Goal: Book appointment/travel/reservation

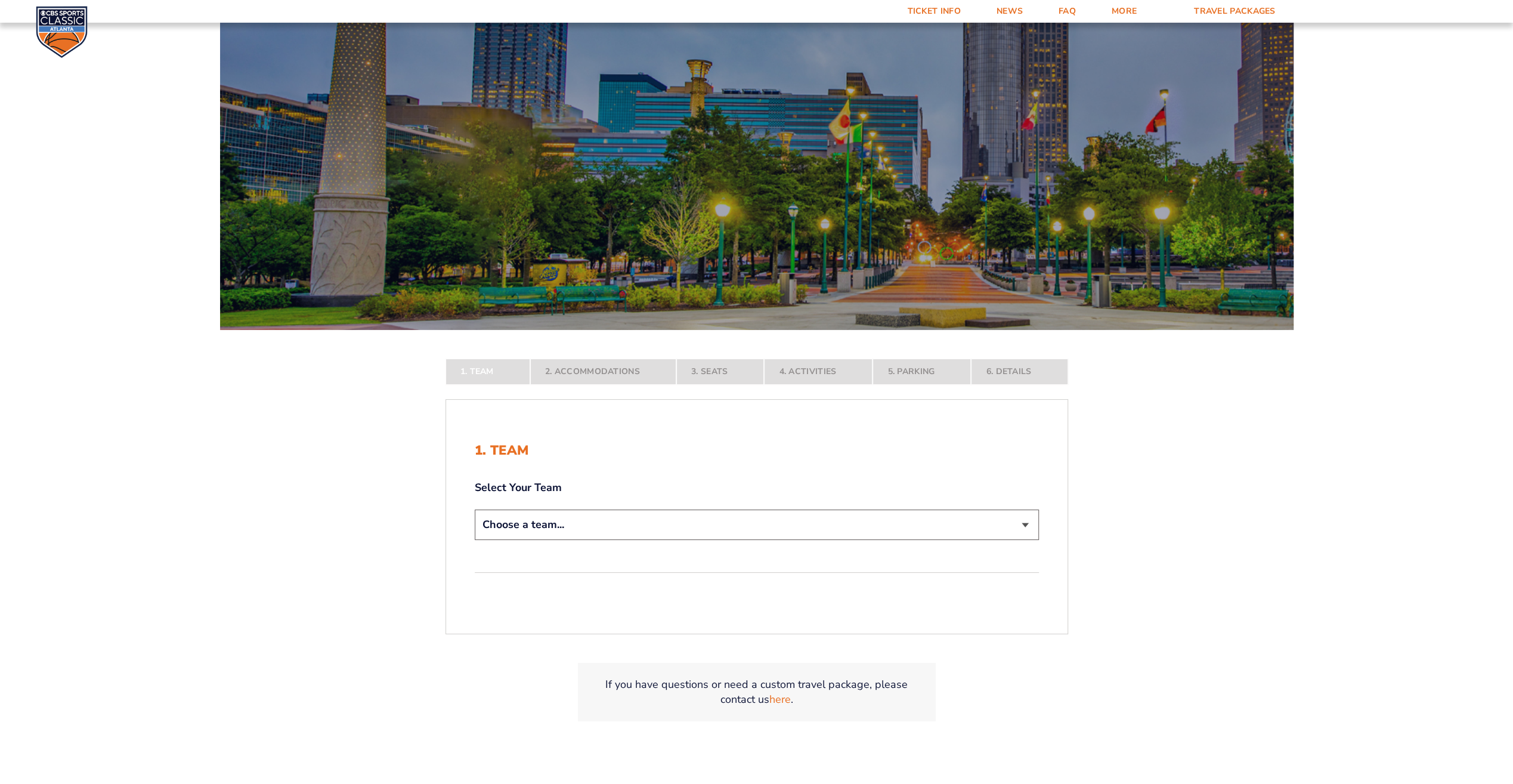
scroll to position [134, 0]
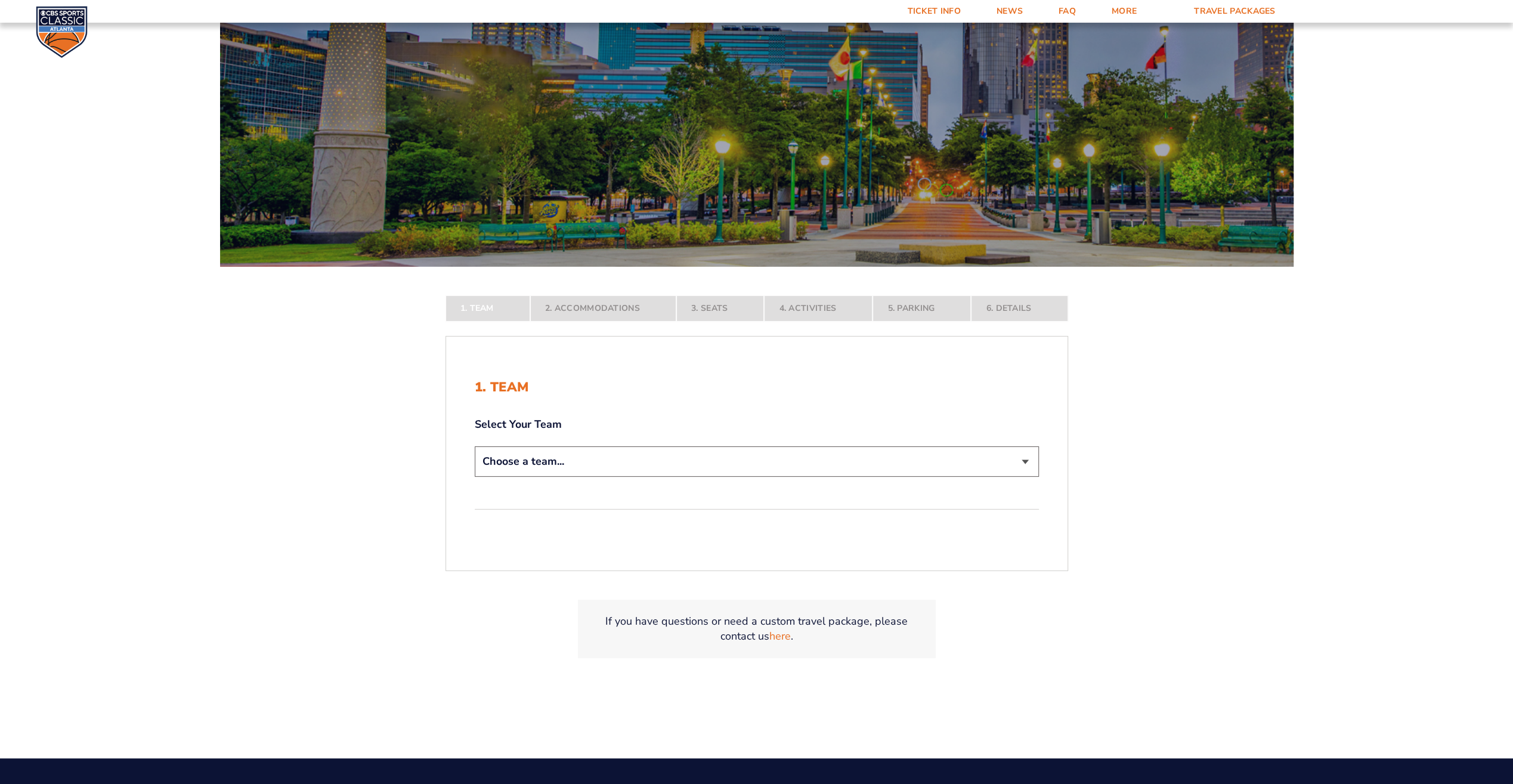
click at [1025, 463] on select "Choose a team... [US_STATE] Wildcats [US_STATE] State Buckeyes [US_STATE] Tar H…" at bounding box center [757, 461] width 565 height 30
select select "12956"
click at [475, 477] on select "Choose a team... [US_STATE] Wildcats [US_STATE] State Buckeyes [US_STATE] Tar H…" at bounding box center [757, 461] width 565 height 30
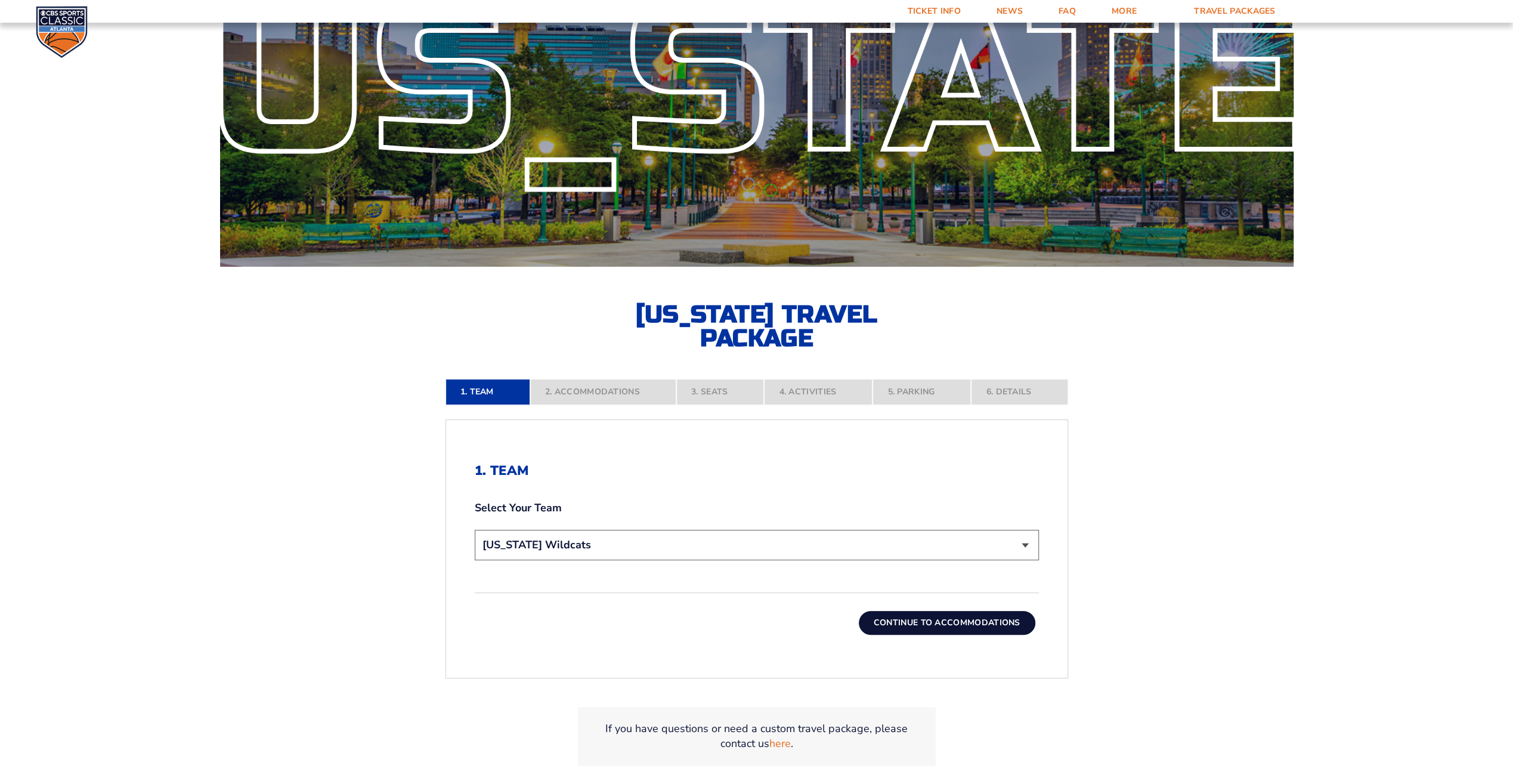
click at [995, 618] on button "Continue To Accommodations" at bounding box center [947, 623] width 176 height 24
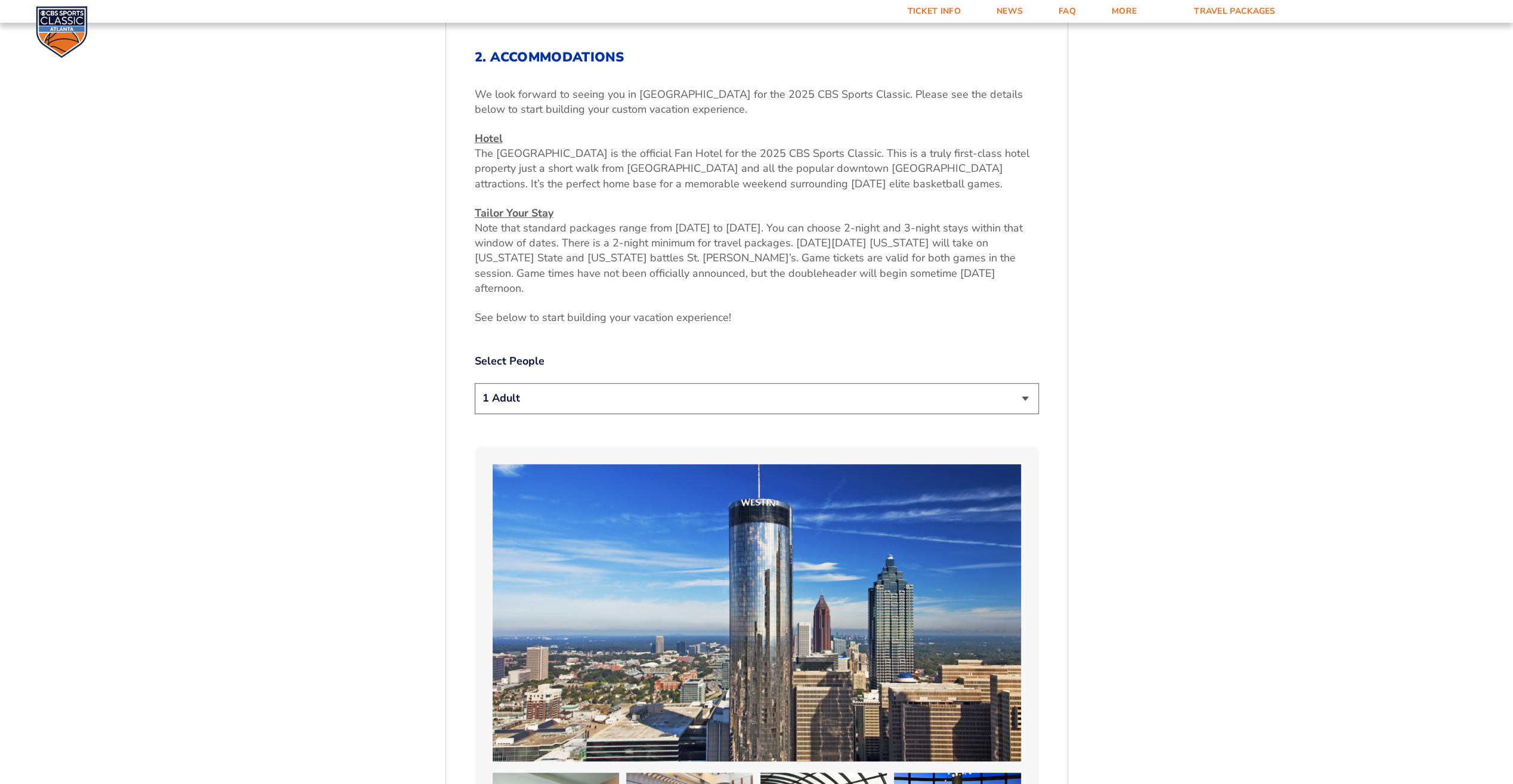
scroll to position [550, 0]
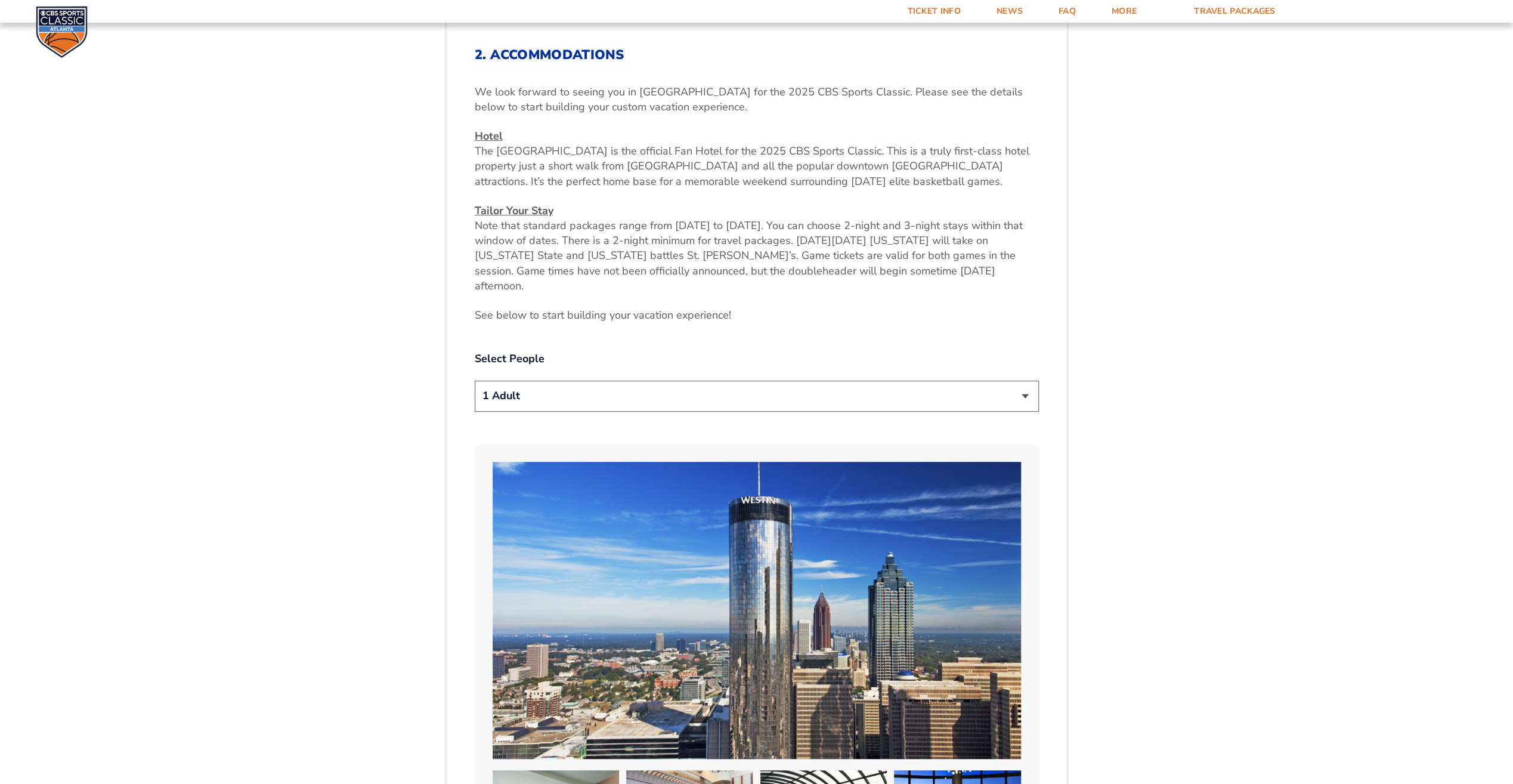
click at [1027, 380] on select "1 Adult 2 Adults 3 Adults 4 Adults 2 Adults + 1 Child 2 Adults + 2 Children 2 A…" at bounding box center [757, 395] width 565 height 30
select select "3 Adults"
click at [475, 380] on select "1 Adult 2 Adults 3 Adults 4 Adults 2 Adults + 1 Child 2 Adults + 2 Children 2 A…" at bounding box center [757, 395] width 565 height 30
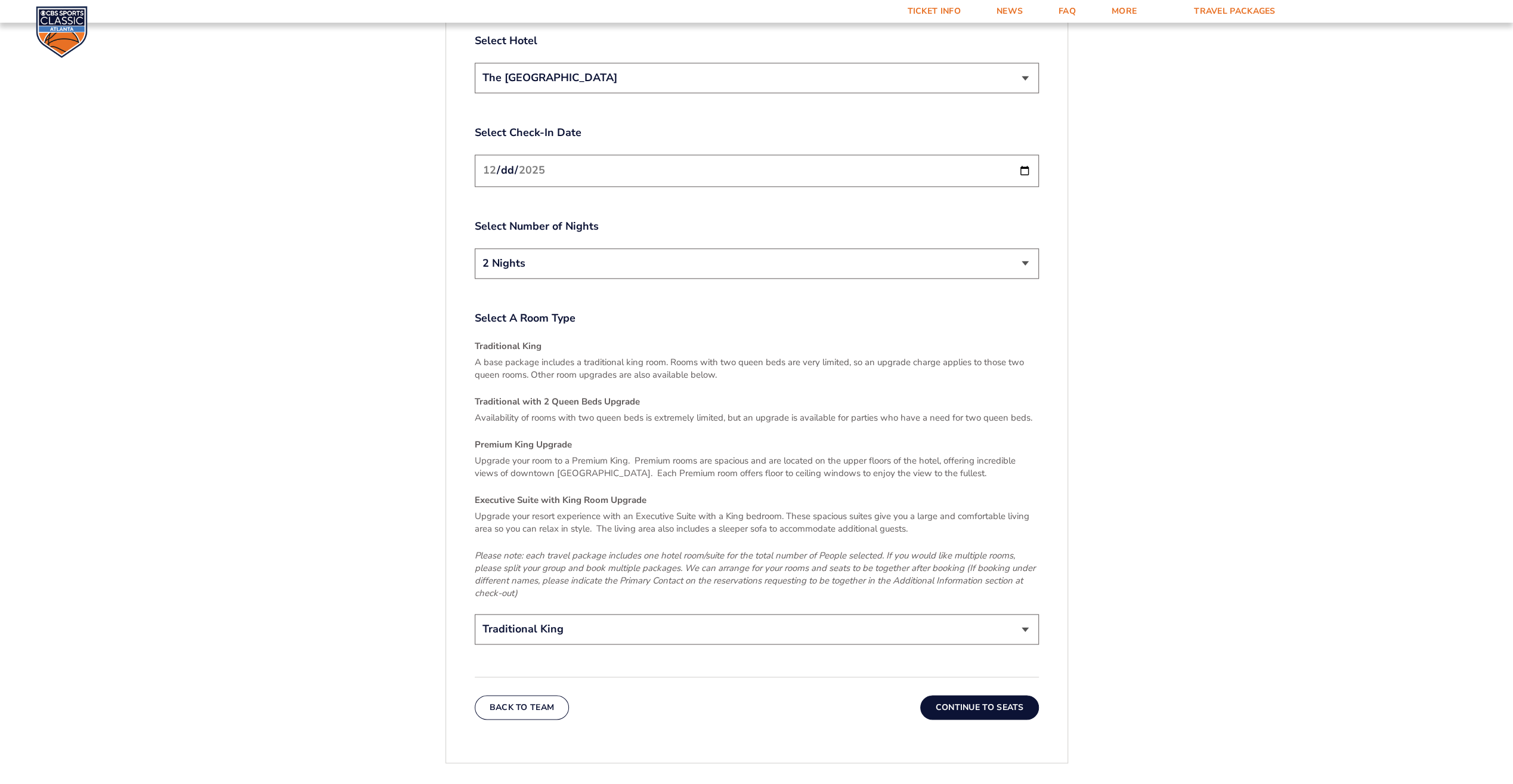
scroll to position [1638, 0]
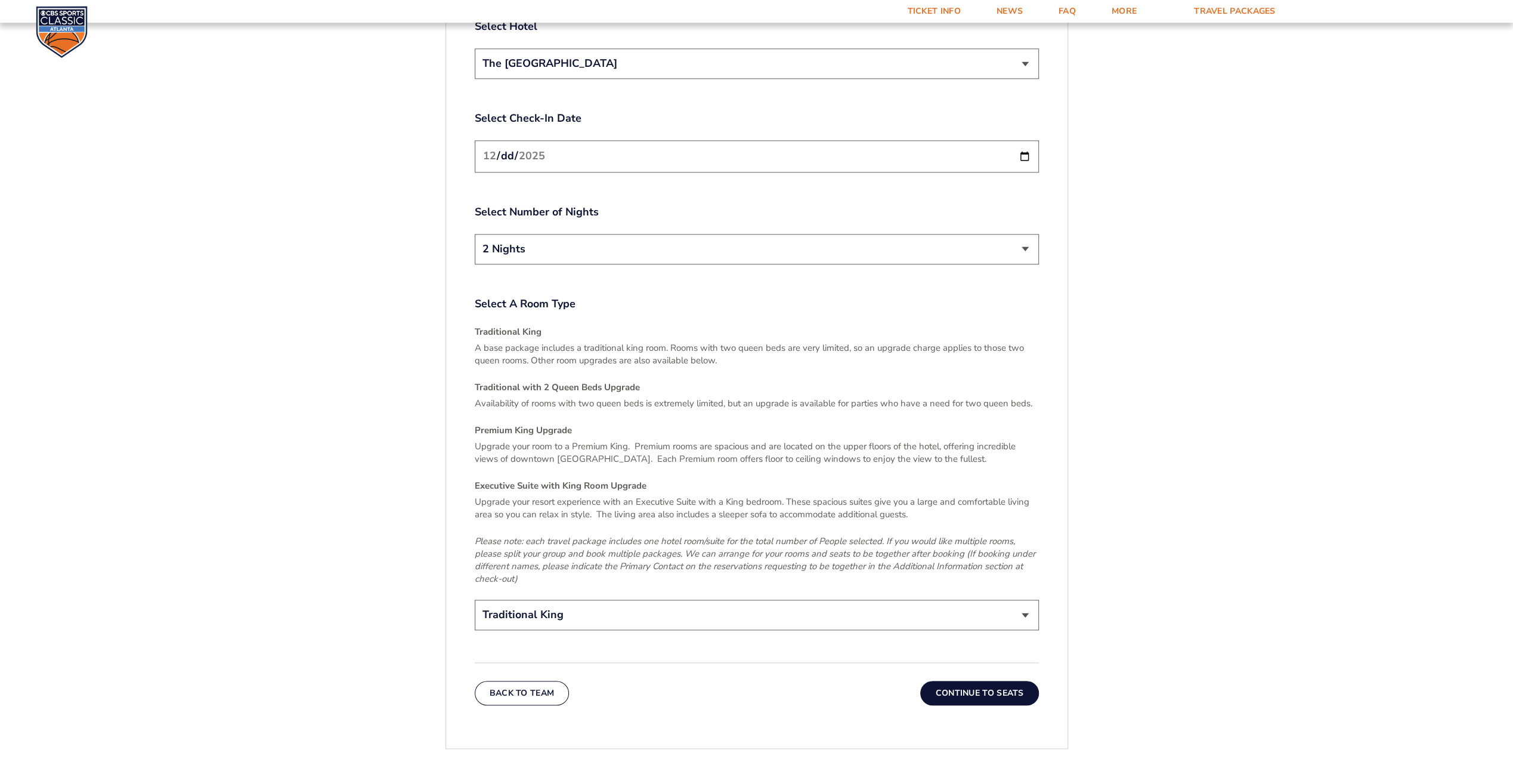
click at [1027, 599] on select "Traditional King Traditional with 2 Queen Beds Upgrade (+$45 per night) Premium…" at bounding box center [757, 614] width 565 height 30
select select "Traditional with 2 Queen Beds Upgrade"
click at [475, 599] on select "Traditional King Traditional with 2 Queen Beds Upgrade (+$45 per night) Premium…" at bounding box center [757, 614] width 565 height 30
click at [963, 681] on button "Continue To Seats" at bounding box center [979, 693] width 118 height 24
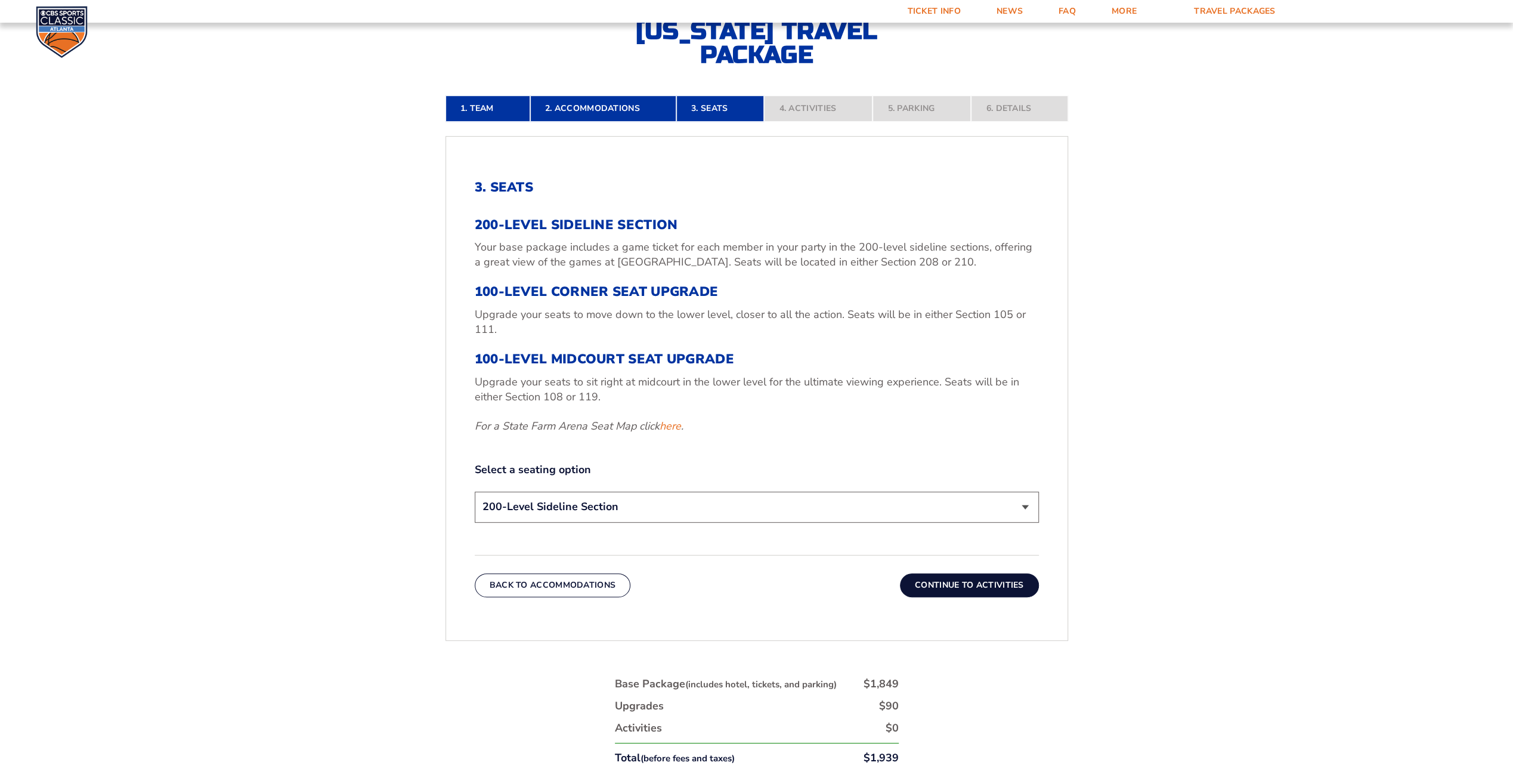
scroll to position [371, 0]
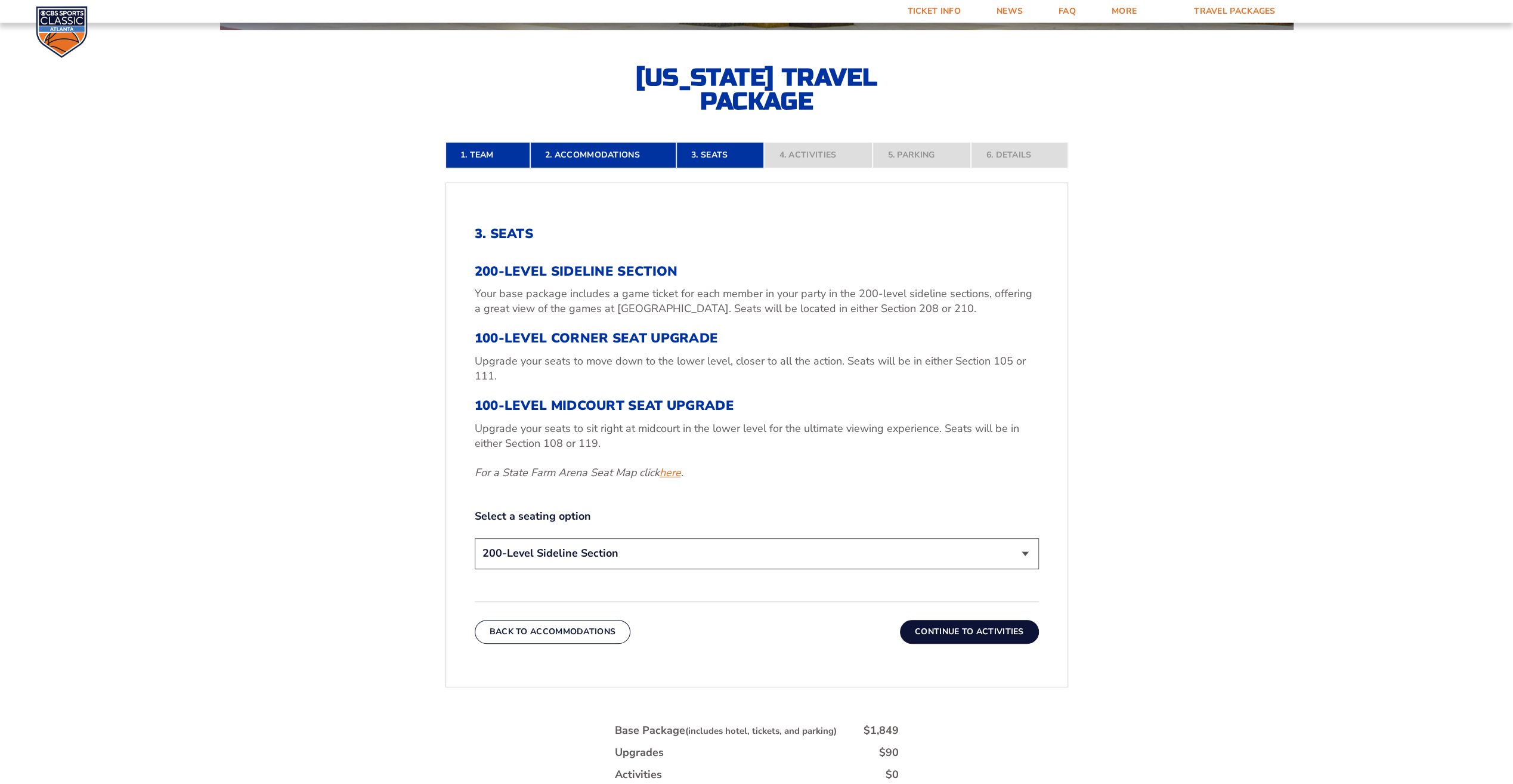
click at [670, 477] on link "here" at bounding box center [670, 472] width 22 height 15
click at [1026, 556] on select "200-Level Sideline Section 100-Level Corner Seat Upgrade (+$120 per person) 100…" at bounding box center [757, 553] width 565 height 30
select select "100-Level Corner Seat Upgrade"
click at [475, 538] on select "200-Level Sideline Section 100-Level Corner Seat Upgrade (+$120 per person) 100…" at bounding box center [757, 553] width 565 height 30
click at [969, 633] on button "Continue To Activities" at bounding box center [969, 632] width 139 height 24
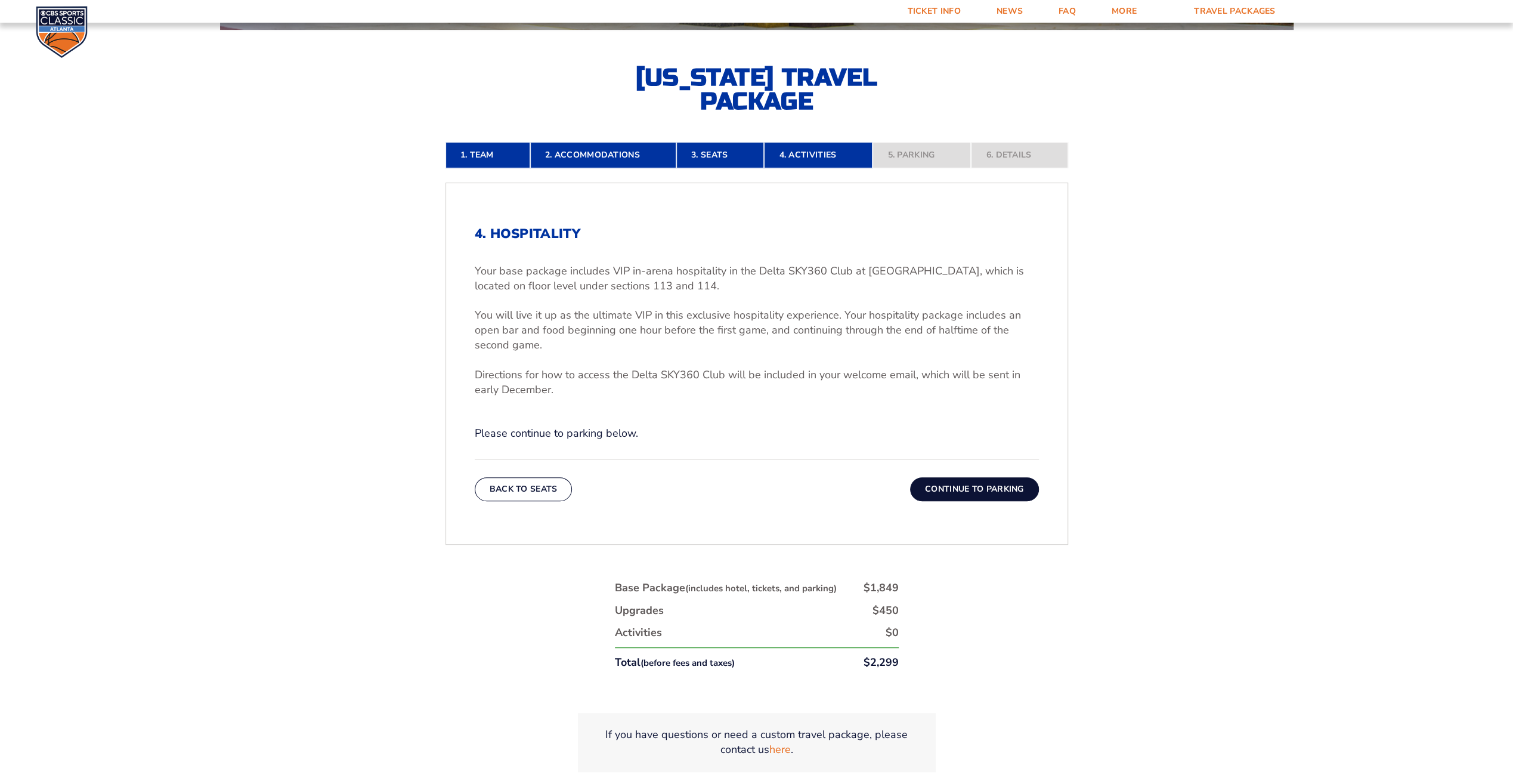
click at [973, 485] on button "Continue To Parking" at bounding box center [974, 489] width 129 height 24
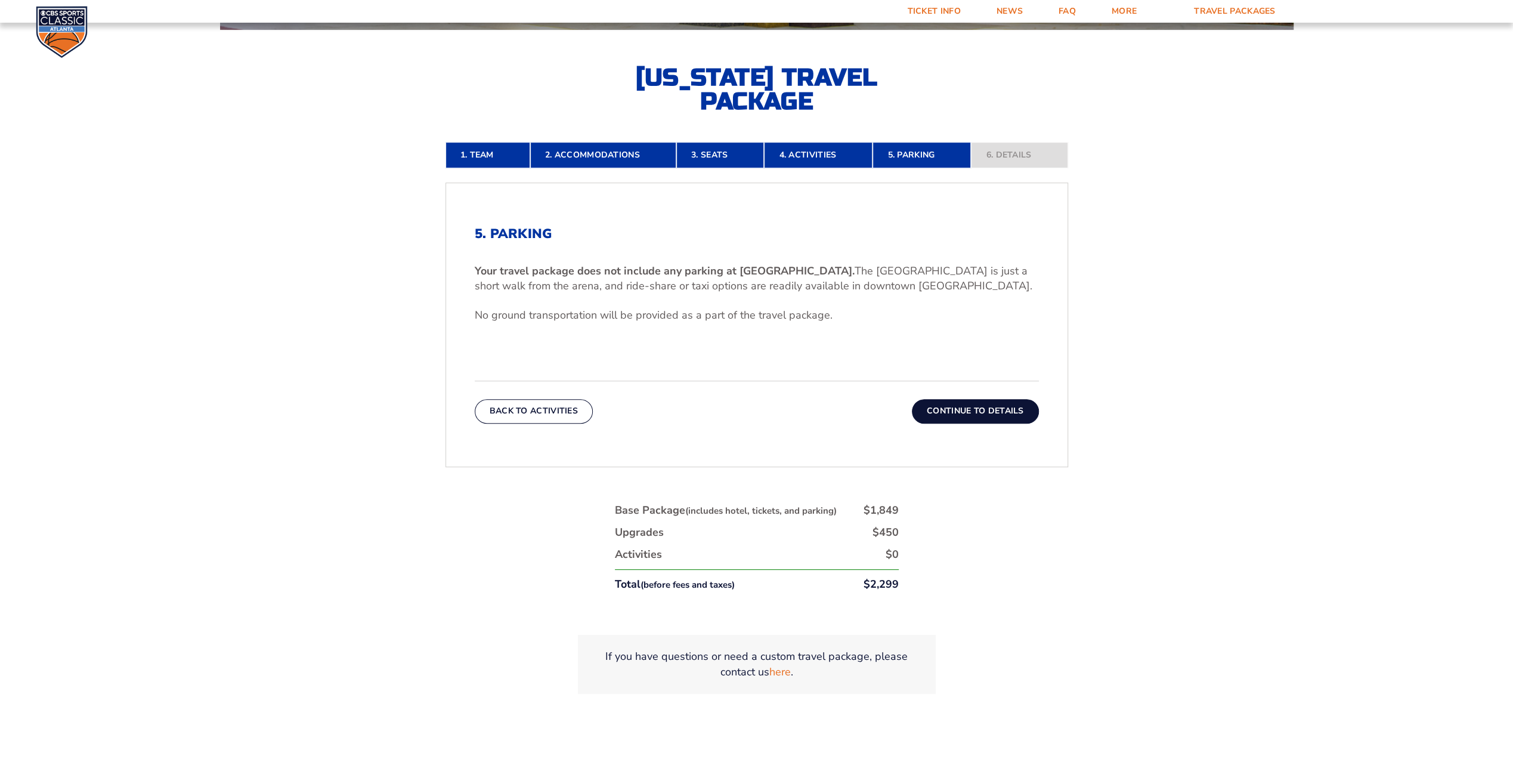
click at [977, 409] on button "Continue To Details" at bounding box center [975, 411] width 127 height 24
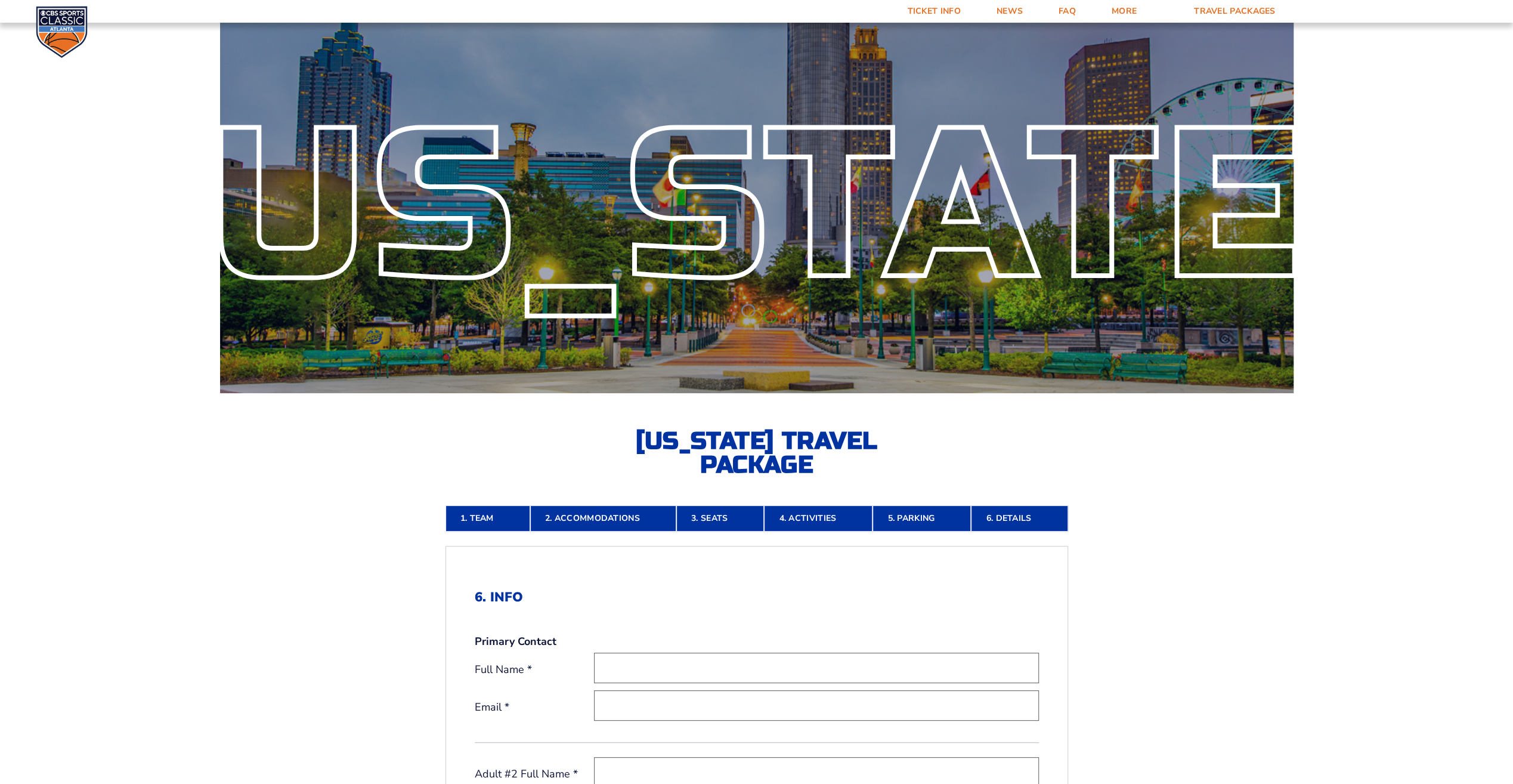
scroll to position [0, 0]
